Goal: Task Accomplishment & Management: Manage account settings

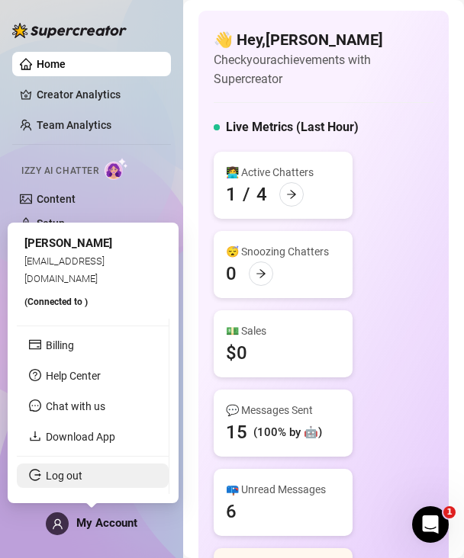
click at [73, 478] on link "Log out" at bounding box center [64, 476] width 37 height 12
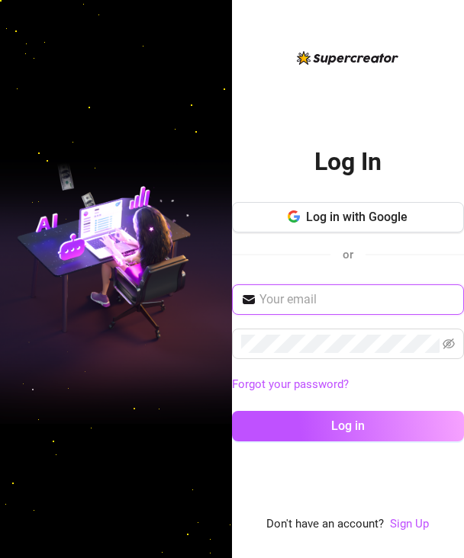
click at [308, 298] on input "text" at bounding box center [356, 300] width 195 height 18
type input "[EMAIL_ADDRESS][DOMAIN_NAME]"
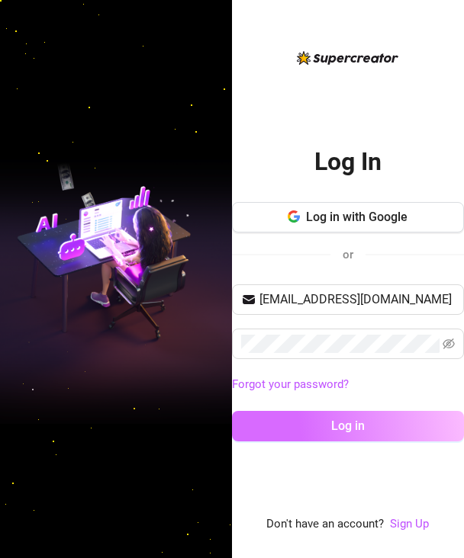
click at [310, 422] on button "Log in" at bounding box center [348, 426] width 232 height 31
